Goal: Entertainment & Leisure: Consume media (video, audio)

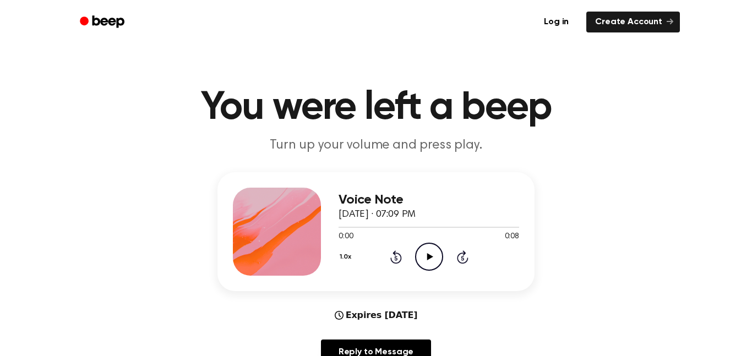
click at [437, 252] on icon "Play Audio" at bounding box center [429, 257] width 28 height 28
